Goal: Transaction & Acquisition: Purchase product/service

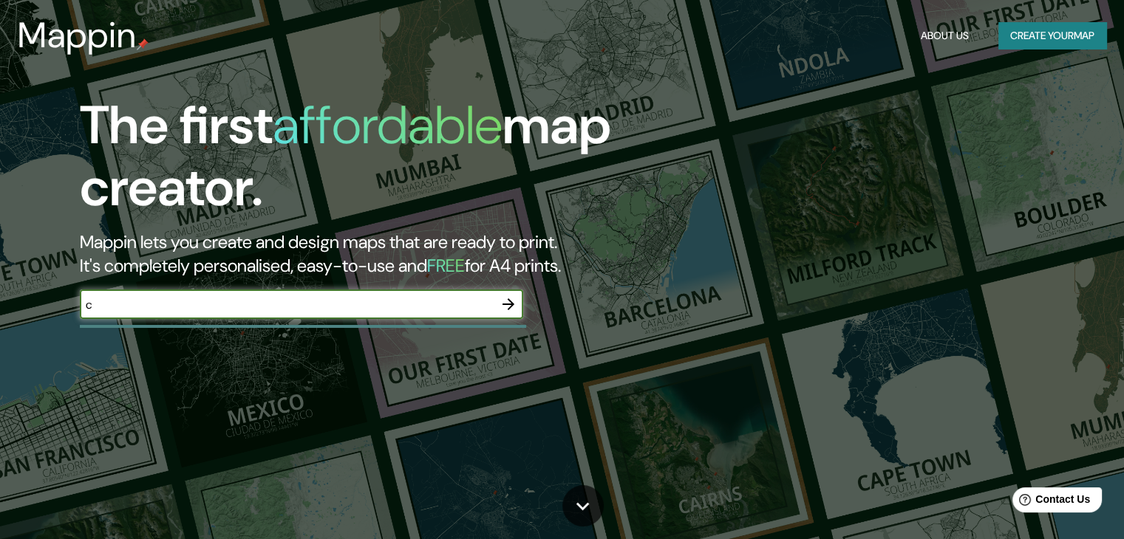
type input "cordoba [GEOGRAPHIC_DATA]"
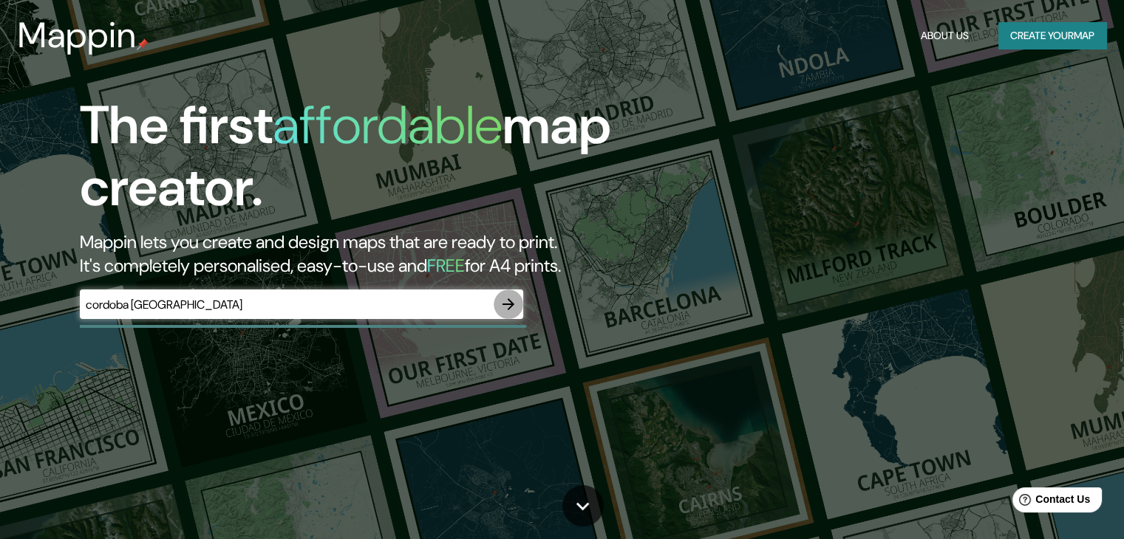
click at [507, 300] on icon "button" at bounding box center [508, 305] width 18 height 18
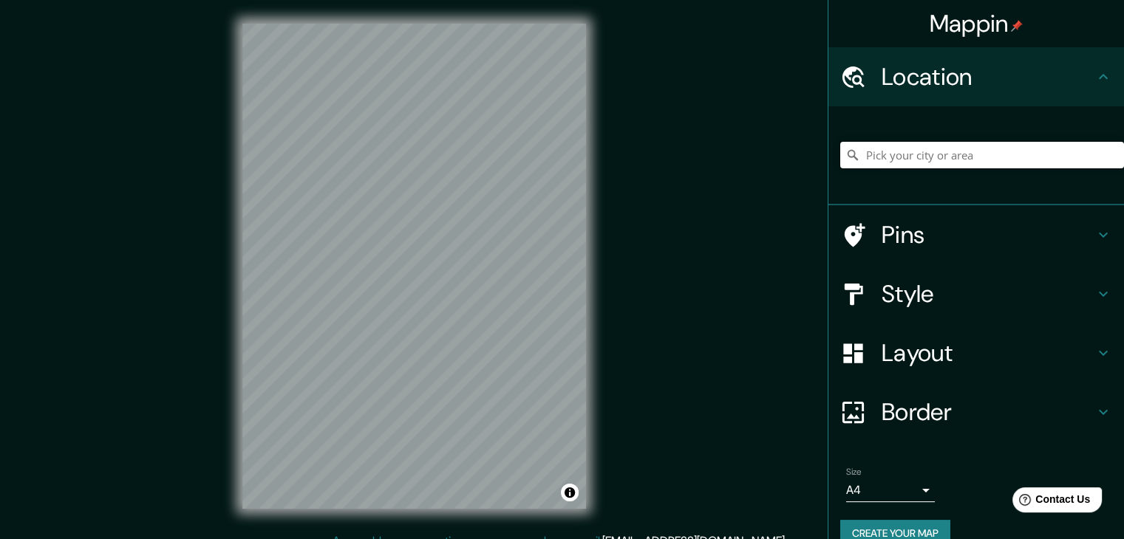
click at [900, 159] on input "Pick your city or area" at bounding box center [982, 155] width 284 height 27
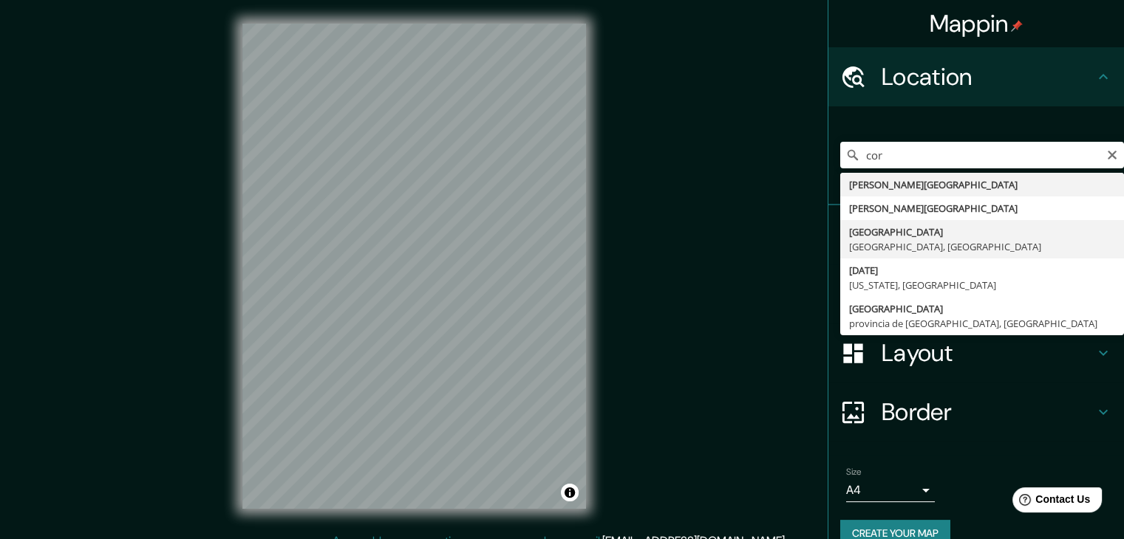
type input "[GEOGRAPHIC_DATA], [GEOGRAPHIC_DATA], [GEOGRAPHIC_DATA]"
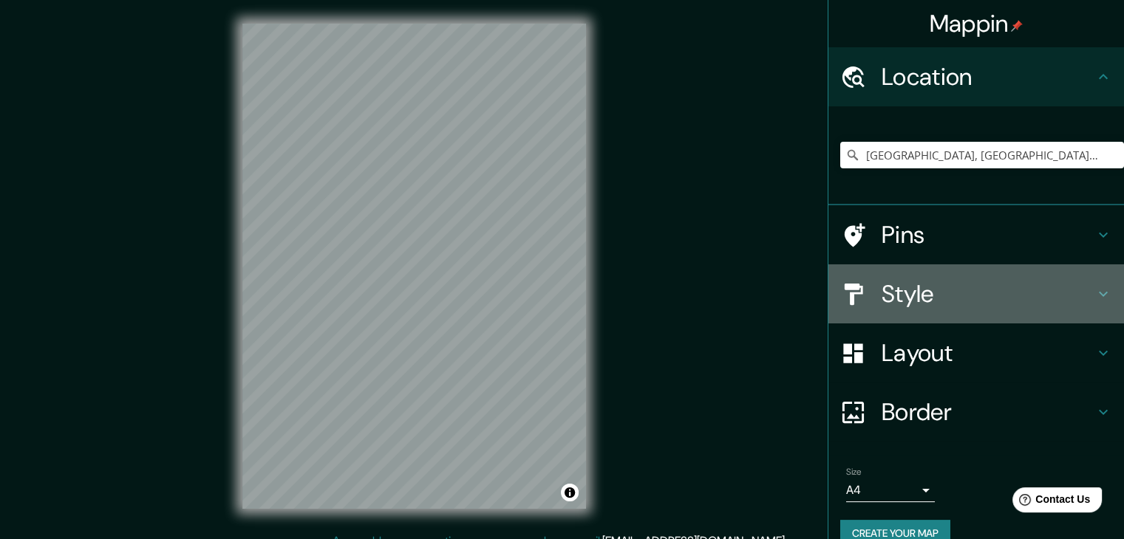
click at [904, 304] on h4 "Style" at bounding box center [987, 294] width 213 height 30
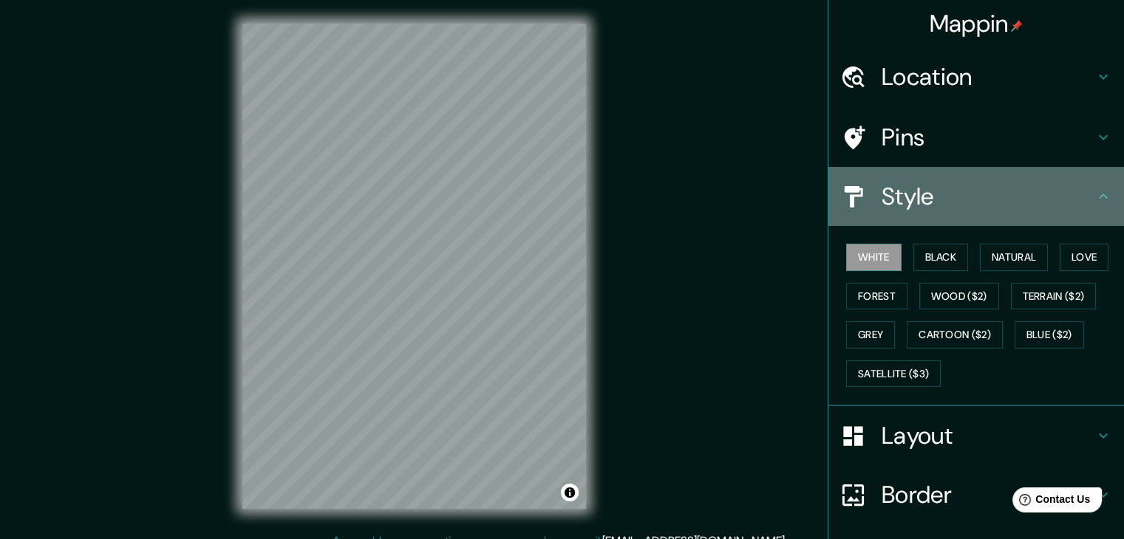
click at [929, 205] on h4 "Style" at bounding box center [987, 197] width 213 height 30
click at [918, 204] on h4 "Style" at bounding box center [987, 197] width 213 height 30
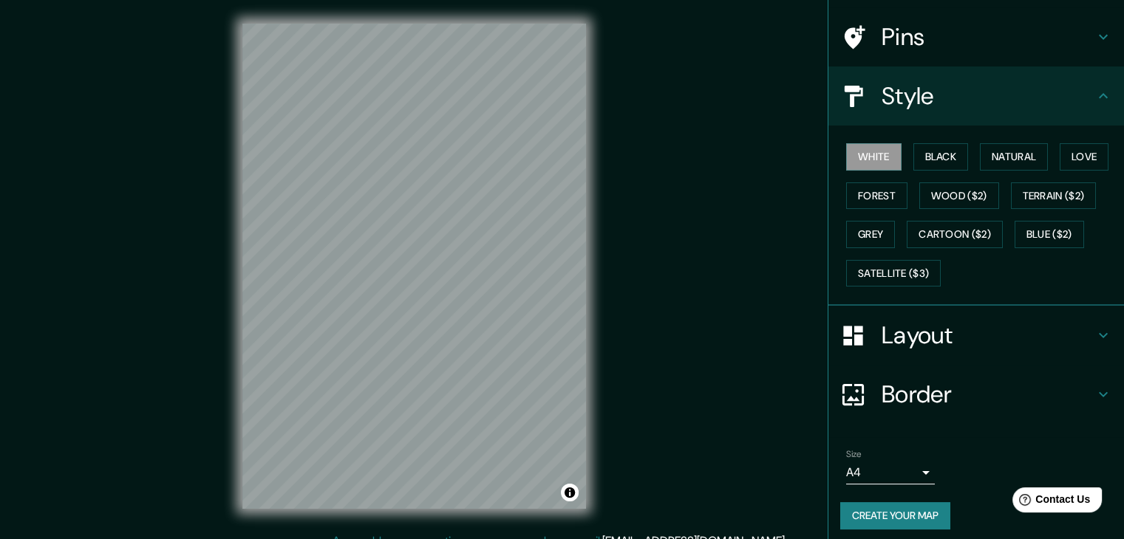
scroll to position [106, 0]
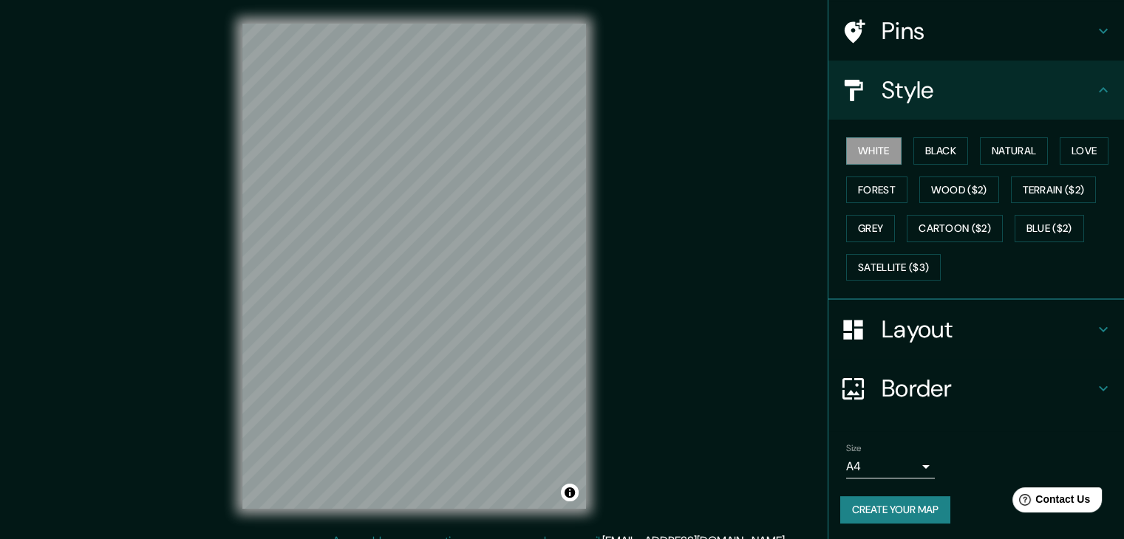
click at [907, 468] on body "Mappin Location [GEOGRAPHIC_DATA], [GEOGRAPHIC_DATA], [GEOGRAPHIC_DATA] Pins St…" at bounding box center [562, 269] width 1124 height 539
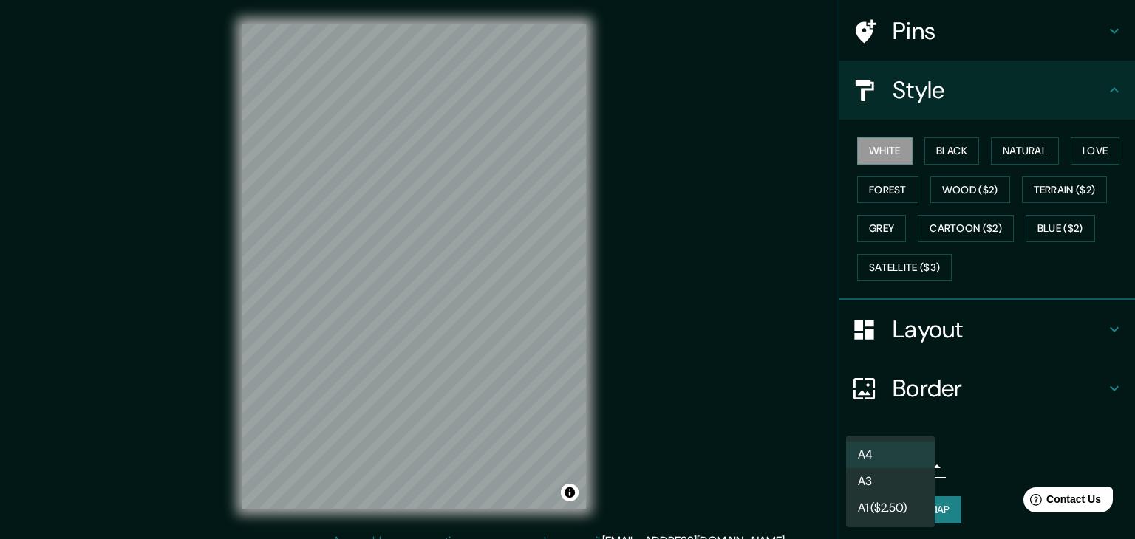
click at [904, 482] on li "A3" at bounding box center [890, 481] width 89 height 27
type input "a4"
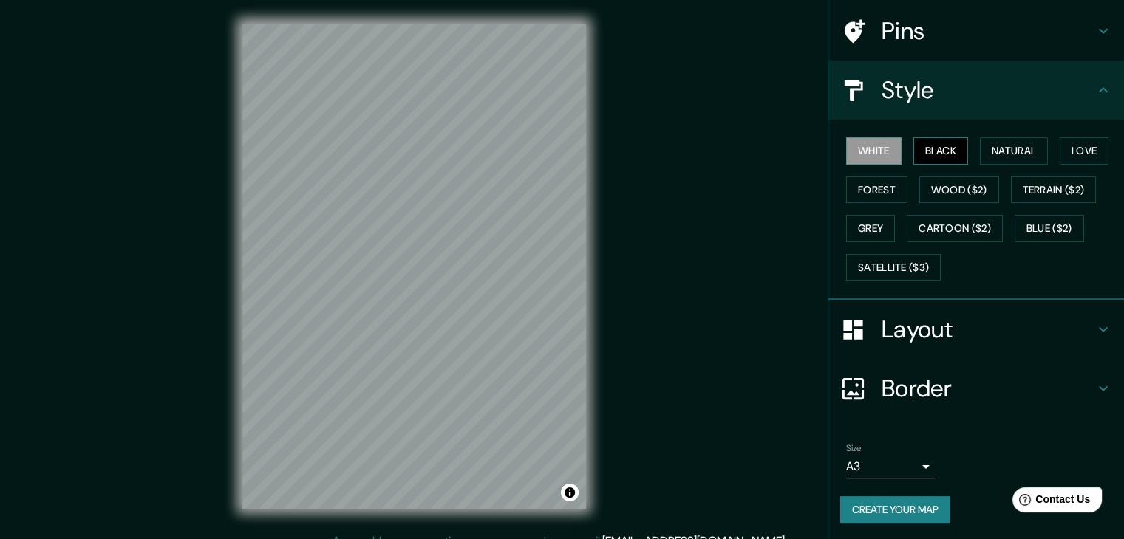
click at [943, 157] on button "Black" at bounding box center [940, 150] width 55 height 27
click at [993, 146] on button "Natural" at bounding box center [1014, 150] width 68 height 27
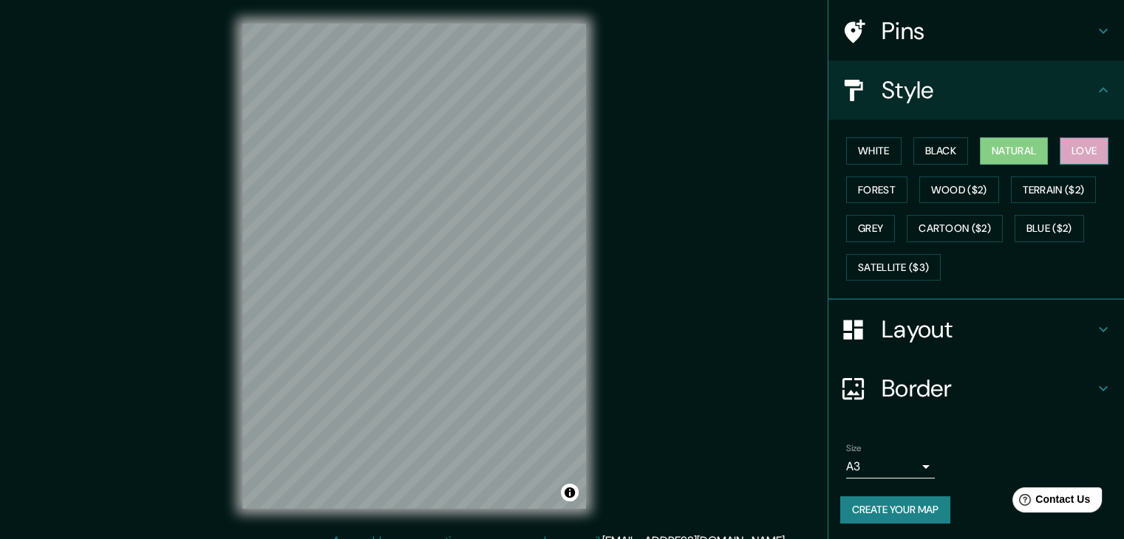
click at [1059, 151] on button "Love" at bounding box center [1083, 150] width 49 height 27
click at [887, 151] on button "White" at bounding box center [873, 150] width 55 height 27
